Goal: Information Seeking & Learning: Check status

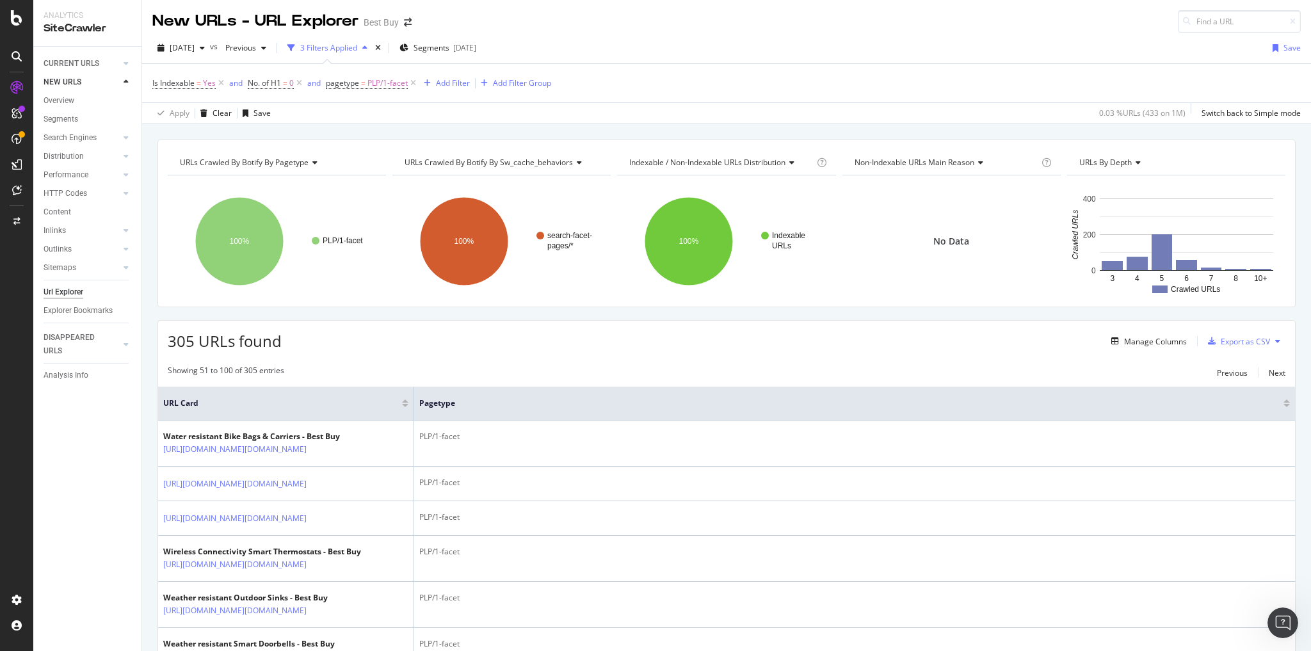
click at [76, 293] on div "Url Explorer" at bounding box center [64, 292] width 40 height 13
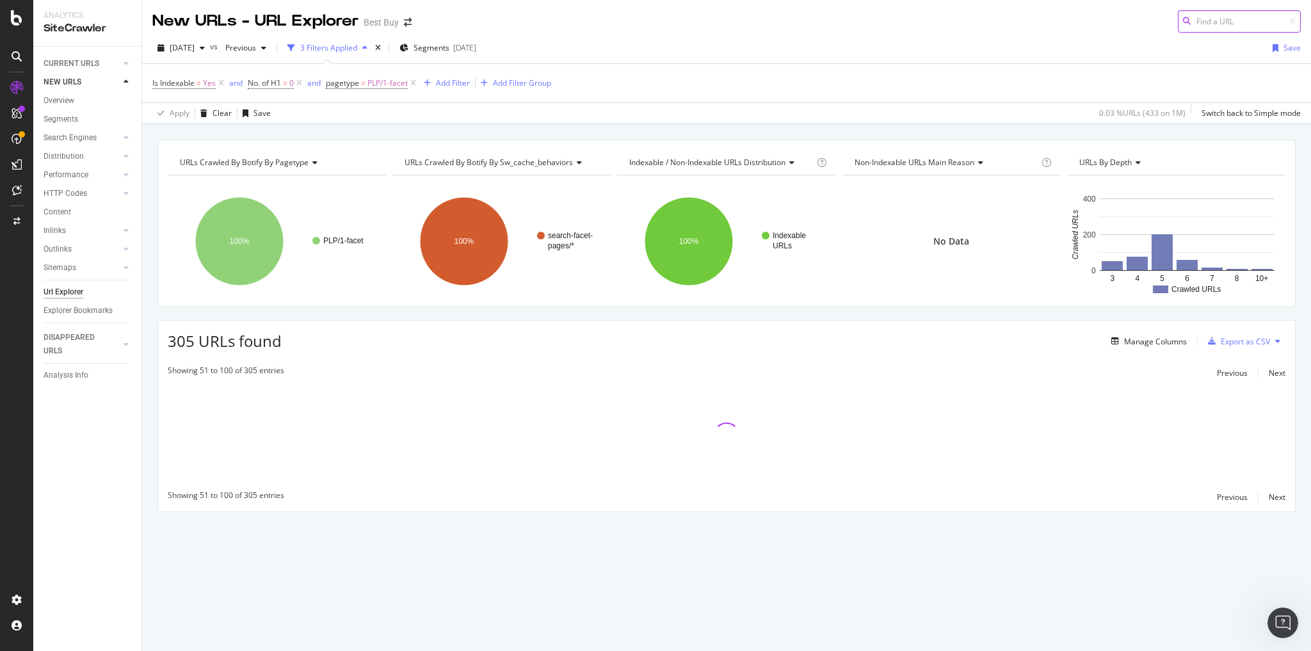
click at [1221, 22] on input at bounding box center [1239, 21] width 123 height 22
paste input "[URL][DOMAIN_NAME]"
type input "[URL][DOMAIN_NAME]"
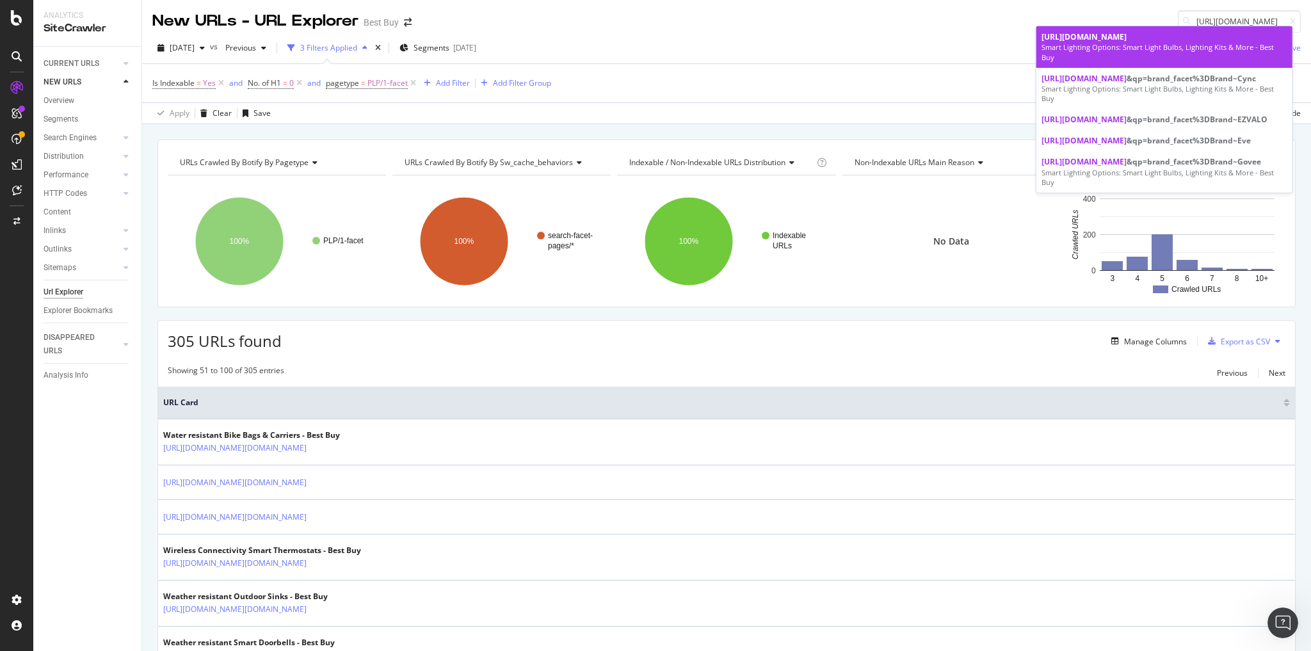
scroll to position [0, 0]
click at [1127, 42] on span "[URL][DOMAIN_NAME]" at bounding box center [1084, 36] width 85 height 11
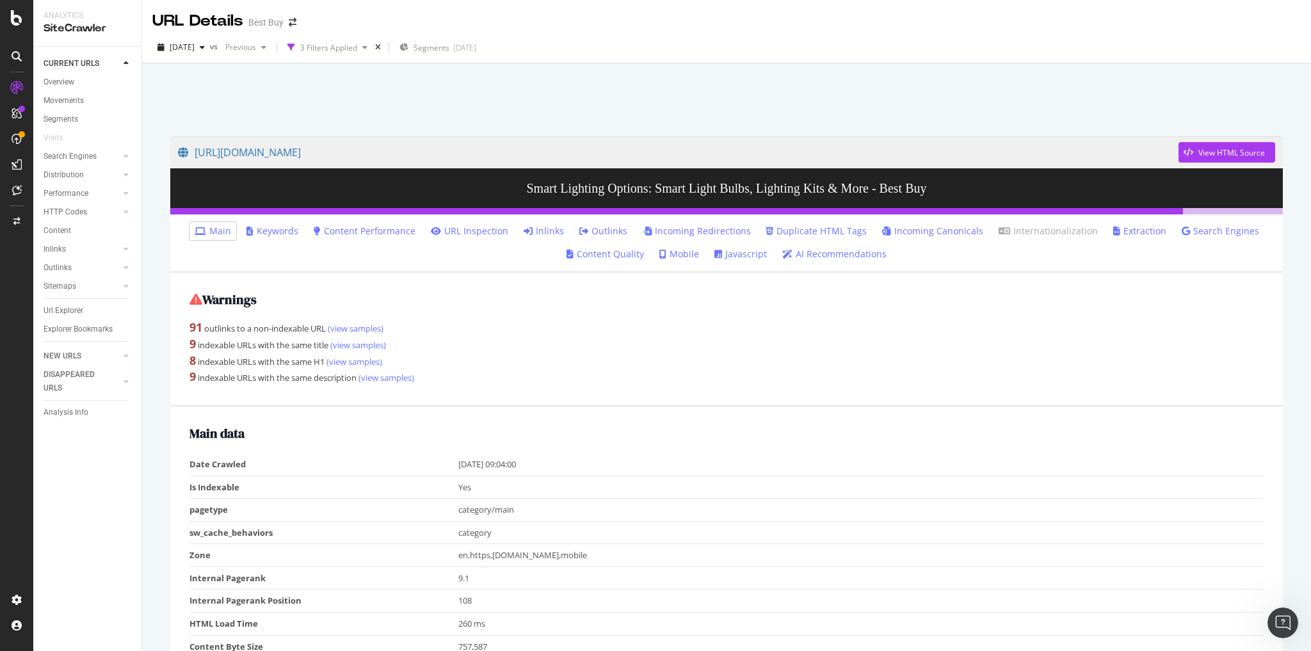
click at [552, 230] on link "Inlinks" at bounding box center [544, 231] width 40 height 13
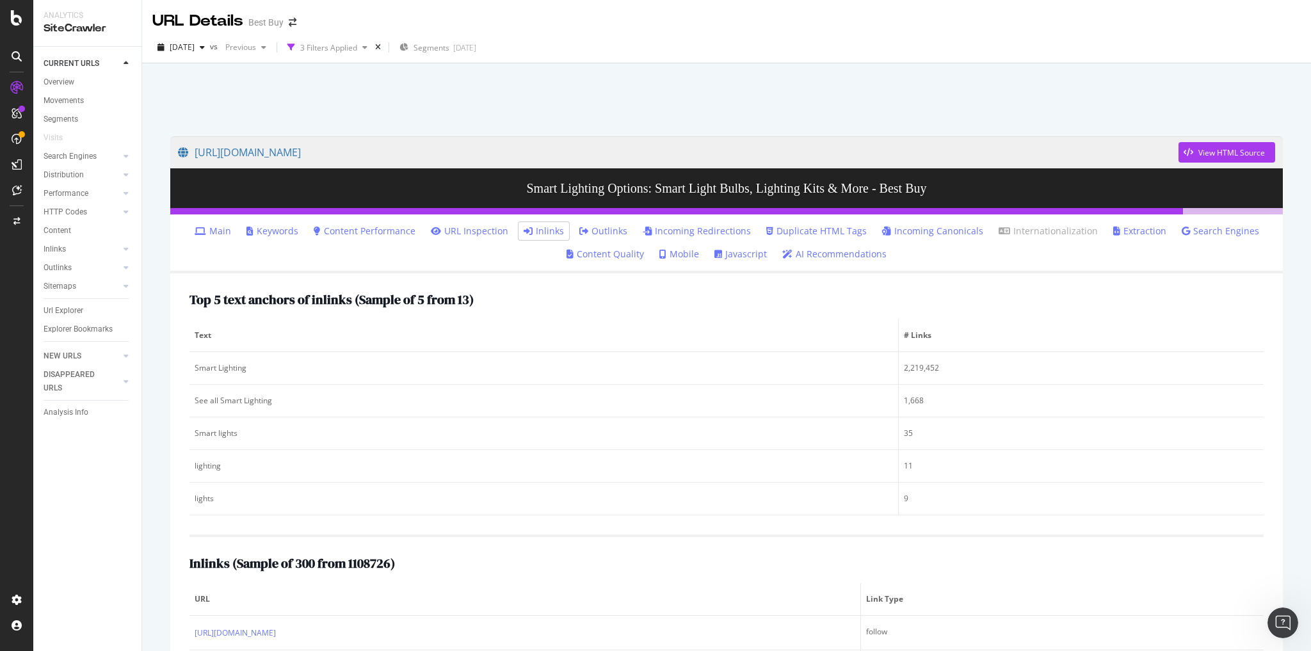
click at [1207, 241] on ul "Main Keywords Content Performance URL Inspection Inlinks Outlinks Incoming Redi…" at bounding box center [726, 243] width 1113 height 59
click at [1203, 236] on link "Search Engines" at bounding box center [1220, 231] width 77 height 13
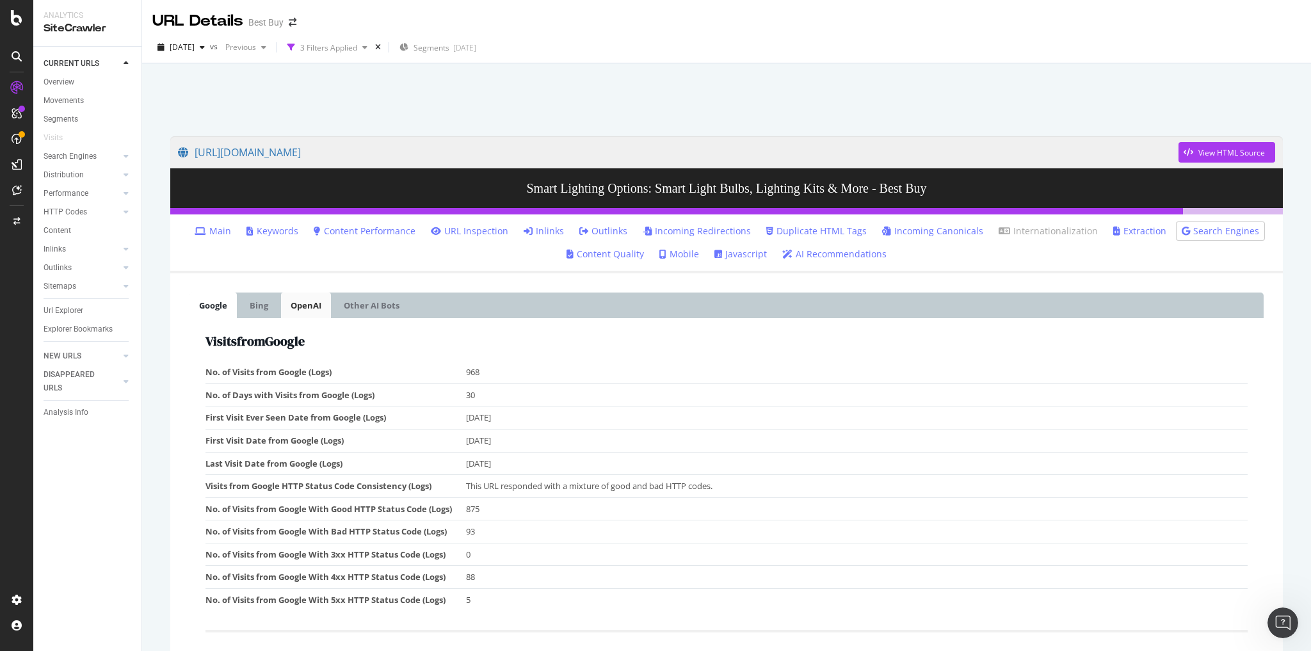
click at [312, 300] on link "OpenAI" at bounding box center [306, 306] width 50 height 26
click at [261, 306] on link "Bing" at bounding box center [259, 306] width 38 height 26
click at [216, 305] on link "Google" at bounding box center [213, 306] width 47 height 26
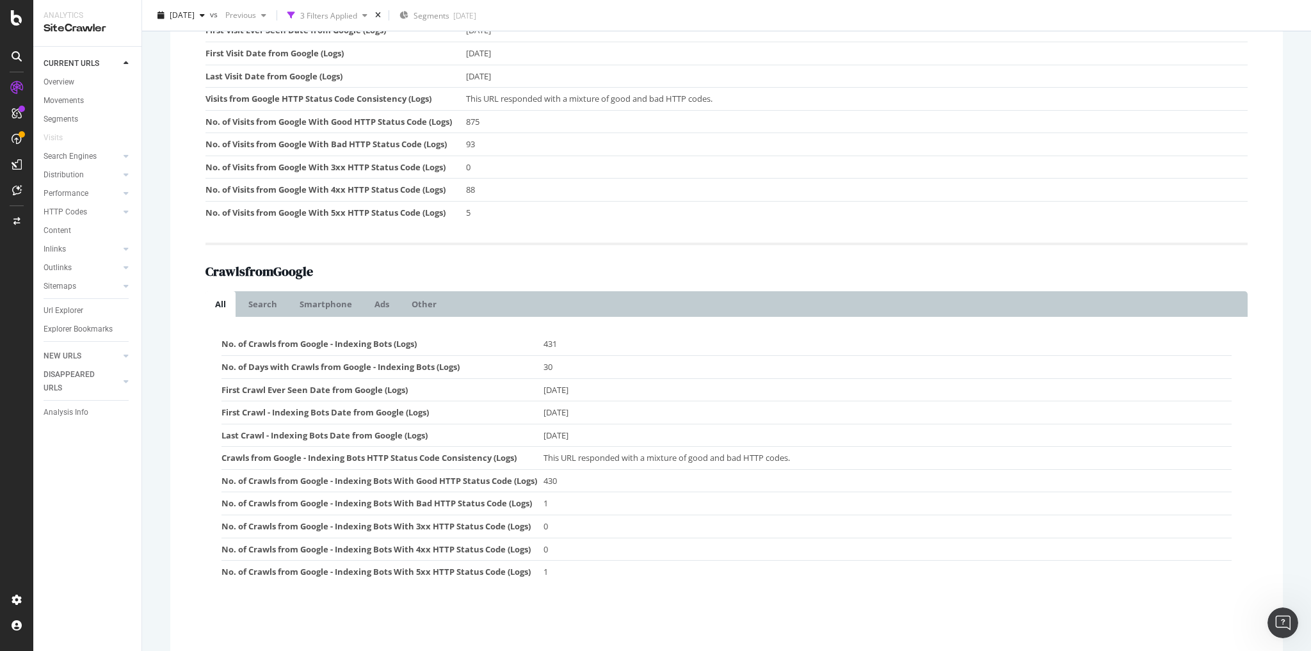
scroll to position [402, 0]
